Goal: Task Accomplishment & Management: Complete application form

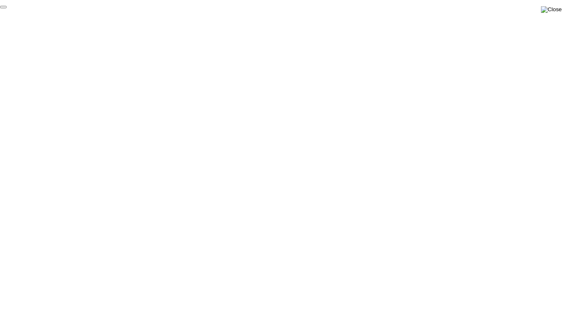
click at [554, 10] on img at bounding box center [551, 9] width 21 height 7
click at [556, 10] on img at bounding box center [551, 9] width 21 height 7
click div "Yes"
